Goal: Information Seeking & Learning: Learn about a topic

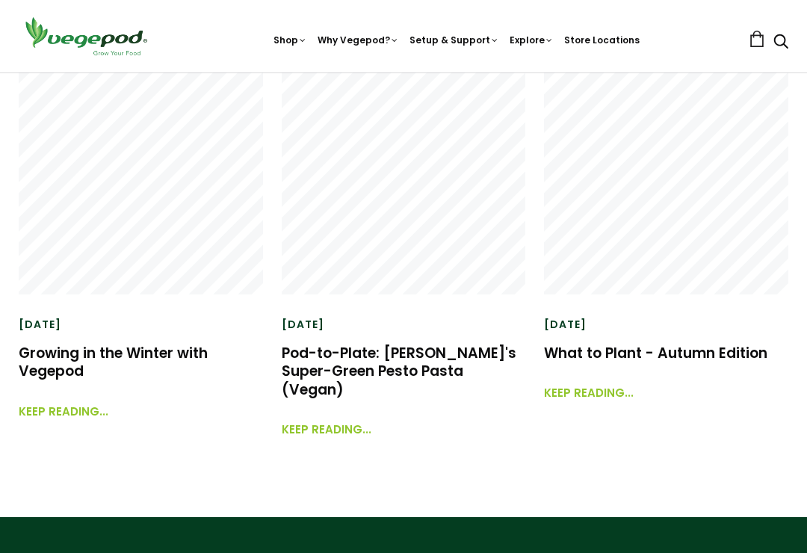
scroll to position [2386, 0]
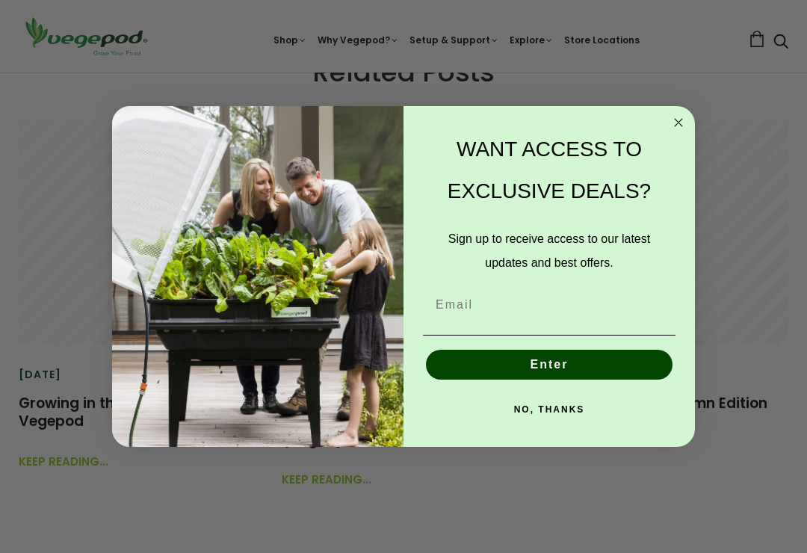
click at [683, 126] on circle "Close dialog" at bounding box center [678, 122] width 17 height 17
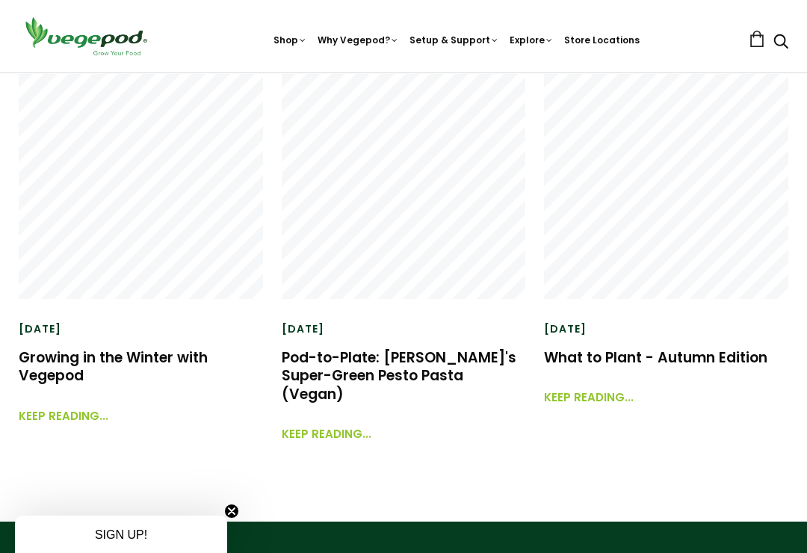
scroll to position [2495, 0]
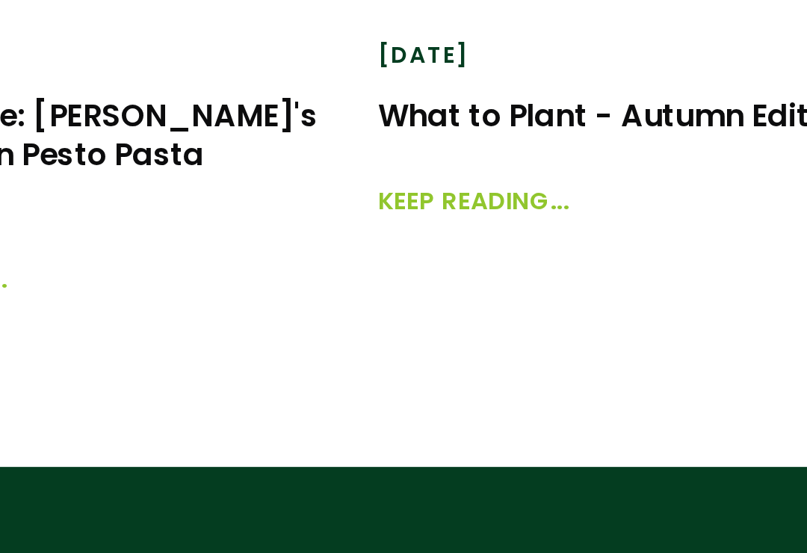
click at [544, 311] on link "Keep reading..." at bounding box center [589, 327] width 90 height 32
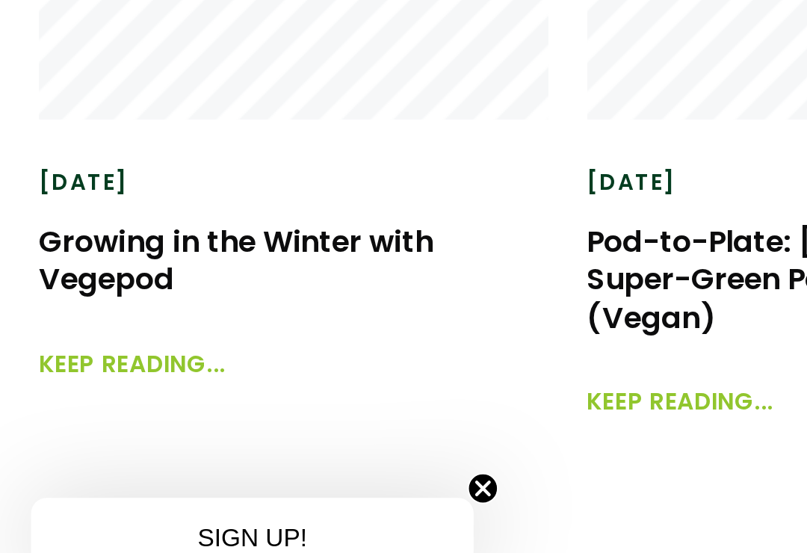
scroll to position [1894, 0]
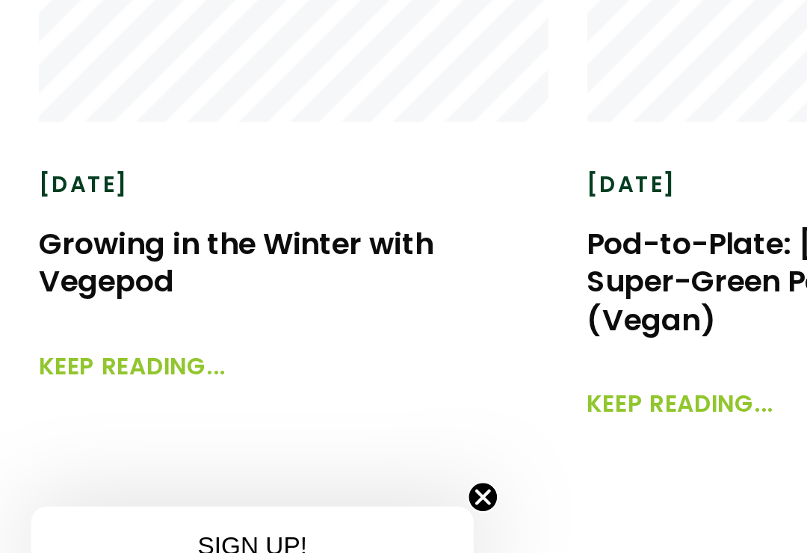
click at [82, 425] on link "Keep reading..." at bounding box center [64, 441] width 90 height 32
